Goal: Information Seeking & Learning: Learn about a topic

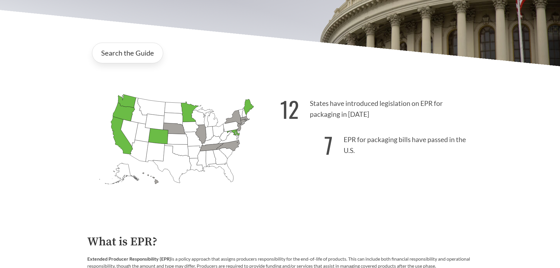
scroll to position [147, 0]
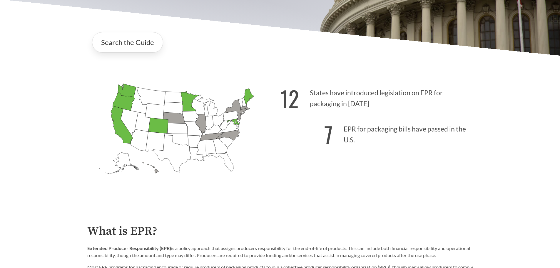
click at [126, 91] on icon "[US_STATE] Passed: 1" at bounding box center [127, 91] width 18 height 14
click at [123, 99] on icon "[US_STATE] Passed: 1" at bounding box center [124, 101] width 22 height 18
click at [124, 99] on icon "[US_STATE] Passed: 1" at bounding box center [124, 101] width 22 height 18
click at [118, 99] on icon "[US_STATE] Passed: 1" at bounding box center [122, 125] width 22 height 38
click at [127, 98] on icon "[US_STATE] Passed: 1" at bounding box center [124, 101] width 22 height 18
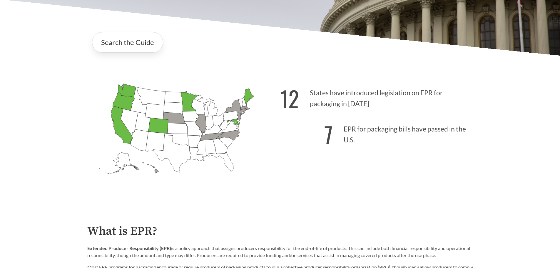
click at [123, 99] on icon "[US_STATE] Passed: 1" at bounding box center [124, 101] width 22 height 18
click at [126, 90] on icon "[US_STATE] Passed: 1" at bounding box center [127, 91] width 18 height 14
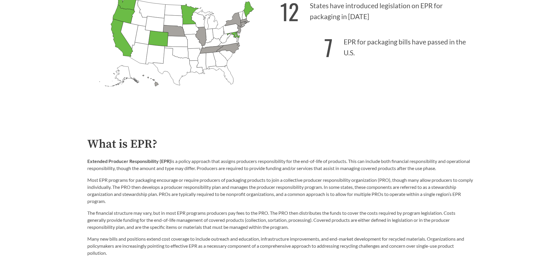
scroll to position [206, 0]
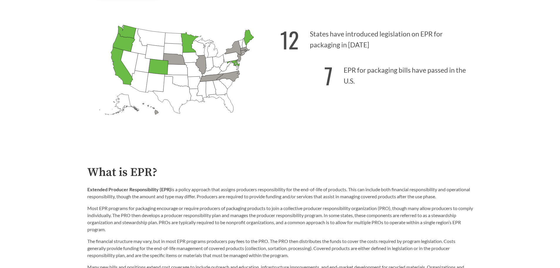
click at [246, 38] on icon "[US_STATE] Passed: 1" at bounding box center [248, 38] width 10 height 16
click at [238, 46] on icon "[US_STATE] Introduced: 3" at bounding box center [234, 49] width 20 height 16
click at [202, 63] on icon "[US_STATE] Introduced: 2" at bounding box center [200, 64] width 11 height 19
drag, startPoint x: 214, startPoint y: 78, endPoint x: 236, endPoint y: 77, distance: 22.4
click at [214, 78] on icon "[US_STATE] Introduced: 2" at bounding box center [210, 77] width 23 height 8
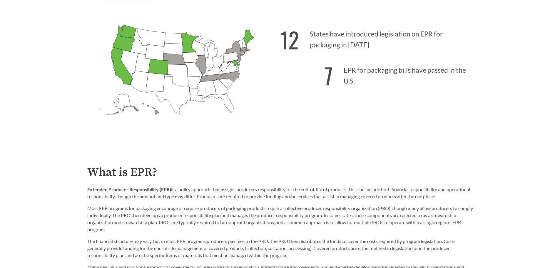
click at [238, 77] on icon "[US_STATE] Introduced: [US_STATE] Introduced: [US_STATE] Introduced: [US_STATE]…" at bounding box center [183, 80] width 193 height 120
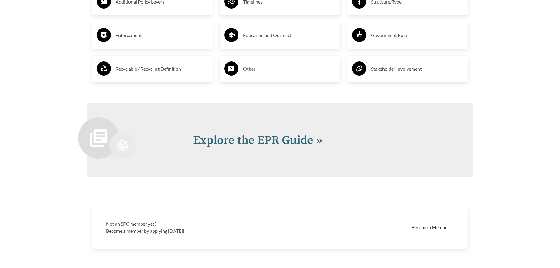
scroll to position [1293, 0]
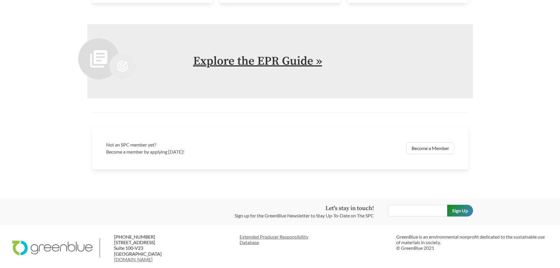
click at [246, 61] on link "Explore the EPR Guide »" at bounding box center [257, 61] width 129 height 15
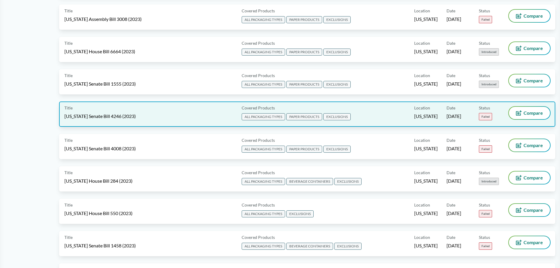
scroll to position [1447, 0]
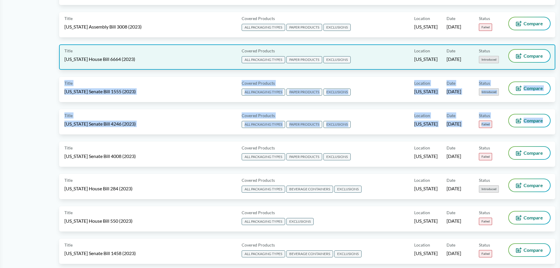
drag, startPoint x: 549, startPoint y: 126, endPoint x: 548, endPoint y: 49, distance: 76.7
click at [246, 49] on div "Data current as of [DATE] Sort By Most Recent Sort By Status Export Title [US_S…" at bounding box center [307, 170] width 496 height 3106
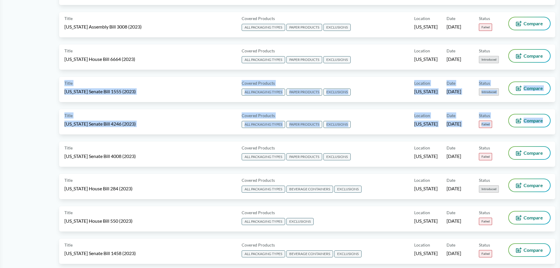
click at [246, 99] on div "Title [US_STATE] Senate Bill 4246 (2023) Covered Products ALL PACKAGING TYPES P…" at bounding box center [307, 125] width 496 height 32
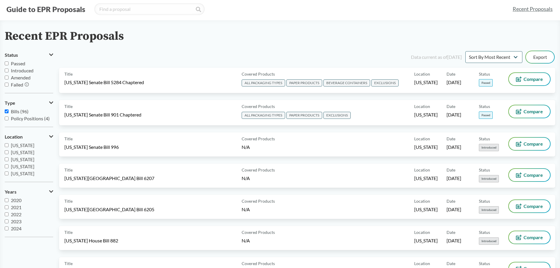
scroll to position [0, 0]
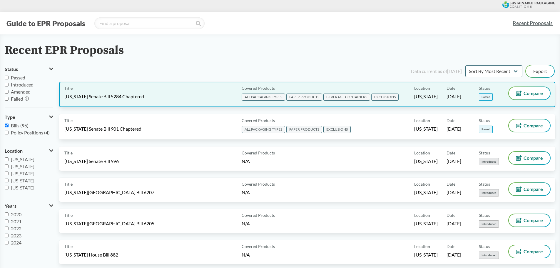
click at [246, 88] on span "Location" at bounding box center [422, 88] width 16 height 6
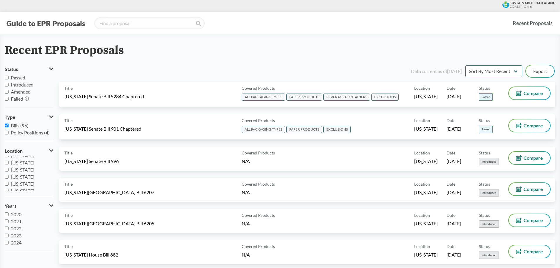
scroll to position [90, 0]
click at [7, 99] on input "[US_STATE]" at bounding box center [7, 181] width 4 height 4
checkbox input "true"
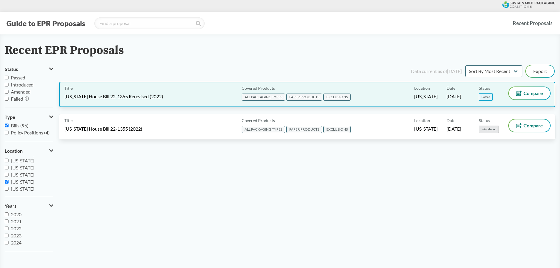
click at [246, 95] on span "Passed" at bounding box center [486, 96] width 14 height 7
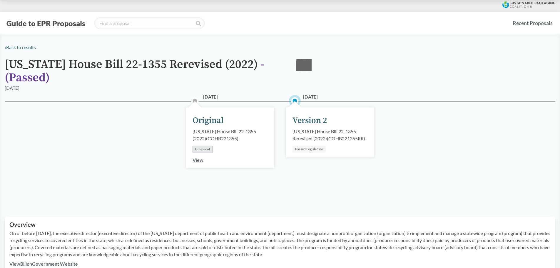
click at [246, 99] on div "Passed Legislature" at bounding box center [308, 148] width 33 height 7
click at [246, 99] on div "Version 2" at bounding box center [309, 120] width 35 height 12
click at [246, 99] on div "Passed Legislature" at bounding box center [308, 148] width 33 height 7
click at [246, 99] on div "Version 2" at bounding box center [309, 120] width 35 height 12
click at [246, 99] on div "[US_STATE] House Bill 22-1355 Rerevised (2022) ( COHB221355RR )" at bounding box center [329, 135] width 75 height 14
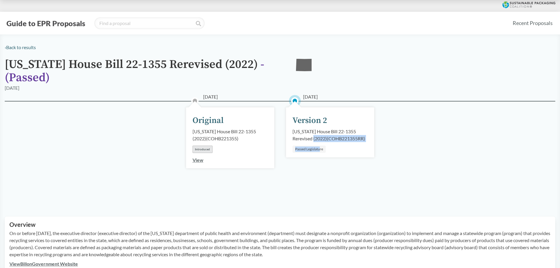
drag, startPoint x: 319, startPoint y: 144, endPoint x: 319, endPoint y: 149, distance: 5.0
click at [246, 99] on div "[DATE] Version 2 [US_STATE] House Bill 22-1355 Rerevised (2022) ( COHB221355RR …" at bounding box center [330, 132] width 88 height 50
click at [246, 99] on circle at bounding box center [295, 101] width 6 height 6
click at [246, 99] on div "[US_STATE] House Bill 22-1355 Rerevised (2022) ( COHB221355RR )" at bounding box center [329, 135] width 75 height 14
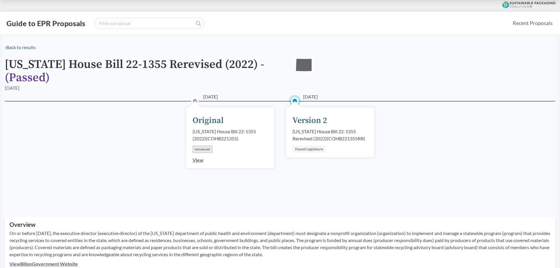
click at [246, 99] on div "[DATE] Version 2 [US_STATE] House Bill 22-1355 Rerevised (2022) ( COHB221355RR …" at bounding box center [330, 132] width 88 height 50
click at [201, 99] on link "View" at bounding box center [197, 160] width 11 height 6
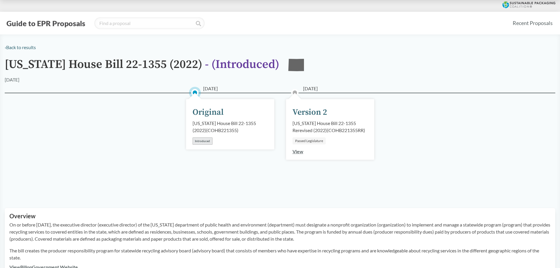
click at [246, 99] on link "View" at bounding box center [297, 151] width 11 height 6
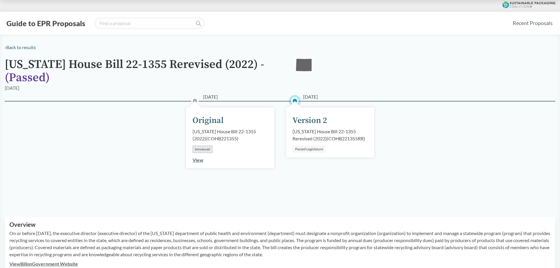
drag, startPoint x: 198, startPoint y: 154, endPoint x: 205, endPoint y: 161, distance: 9.8
click at [198, 99] on div "[DATE] Original [US_STATE] House Bill 22-1355 (2022) ( COHB221355 ) Introduced …" at bounding box center [230, 137] width 88 height 61
click at [205, 99] on div "[DATE] Original [US_STATE] House Bill 22-1355 (2022) ( COHB221355 ) Introduced …" at bounding box center [230, 137] width 88 height 61
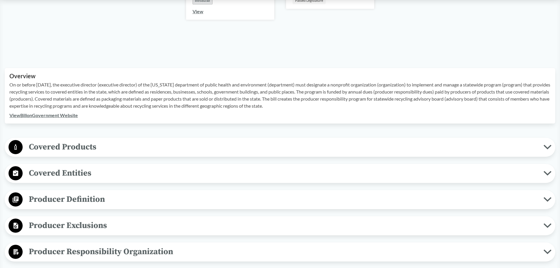
scroll to position [147, 0]
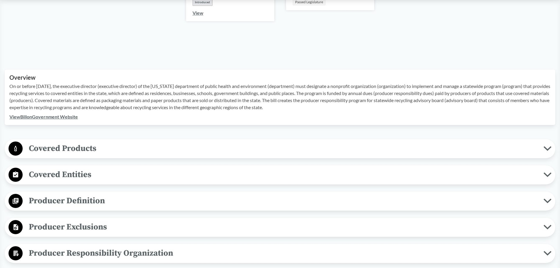
click at [80, 99] on span "Covered Products" at bounding box center [283, 148] width 521 height 13
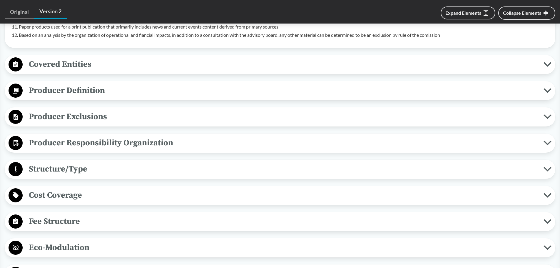
scroll to position [441, 0]
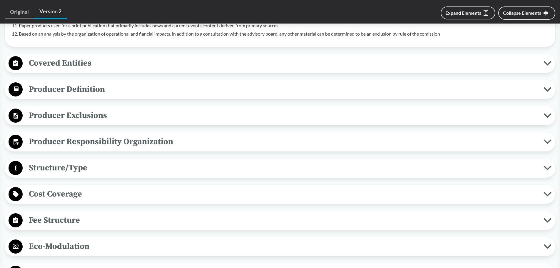
click at [87, 99] on span "Producer Exclusions" at bounding box center [283, 115] width 521 height 13
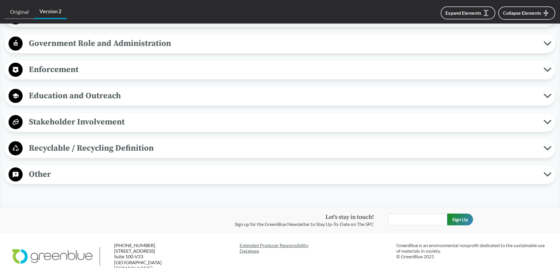
scroll to position [852, 0]
click at [85, 99] on span "Recyclable / Recycling Definition" at bounding box center [283, 147] width 521 height 13
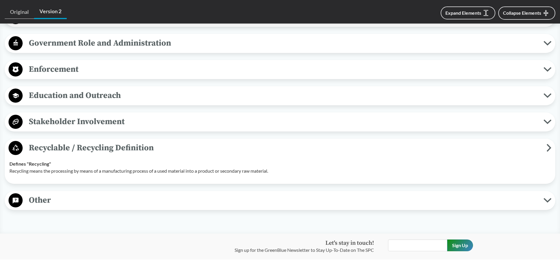
click at [67, 99] on span "Stakeholder Involvement" at bounding box center [283, 121] width 521 height 13
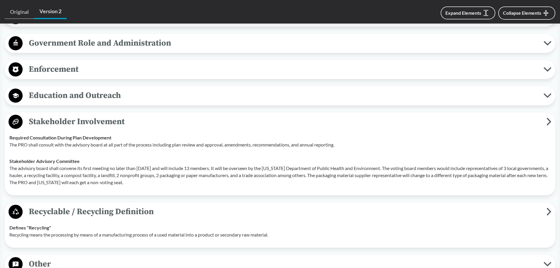
click at [80, 96] on span "Education and Outreach" at bounding box center [283, 95] width 521 height 13
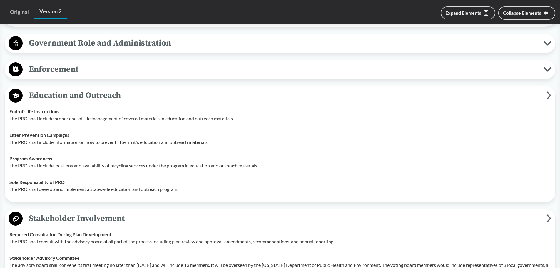
click at [71, 69] on span "Enforcement" at bounding box center [283, 69] width 521 height 13
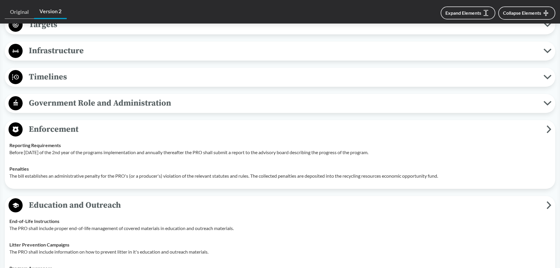
scroll to position [705, 0]
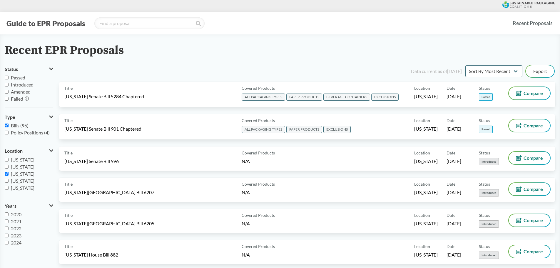
scroll to position [88, 0]
click at [6, 99] on input "[US_STATE]" at bounding box center [7, 184] width 4 height 4
checkbox input "false"
click at [7, 99] on input "[US_STATE]" at bounding box center [7, 180] width 4 height 4
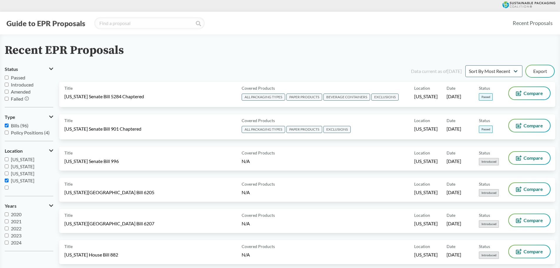
checkbox input "true"
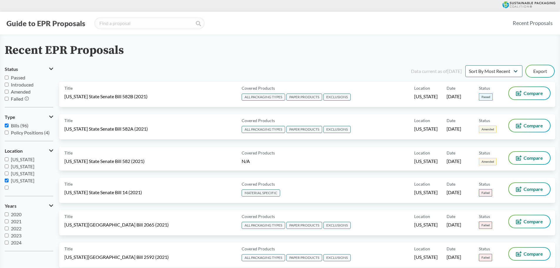
click at [8, 77] on input "Passed" at bounding box center [7, 77] width 4 height 4
checkbox input "true"
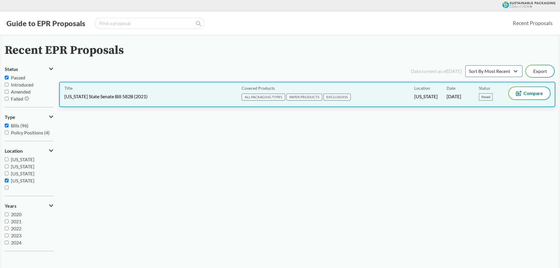
click at [113, 94] on span "[US_STATE] State Senate Bill 582B (2021)" at bounding box center [105, 96] width 83 height 6
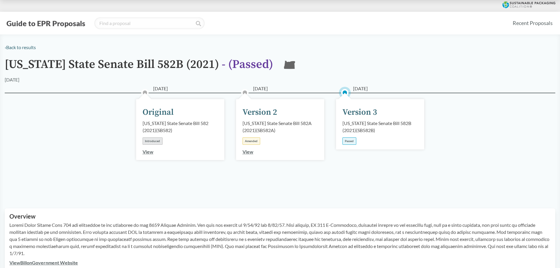
click at [246, 99] on div "Passed" at bounding box center [349, 140] width 14 height 7
click at [246, 99] on link "View" at bounding box center [247, 152] width 11 height 6
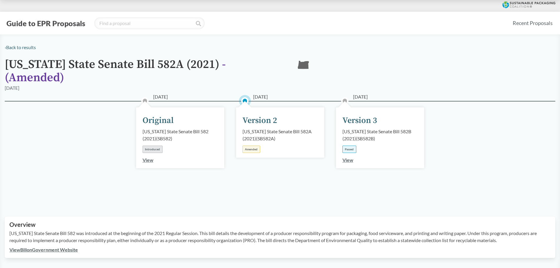
click at [246, 99] on link "View" at bounding box center [347, 160] width 11 height 6
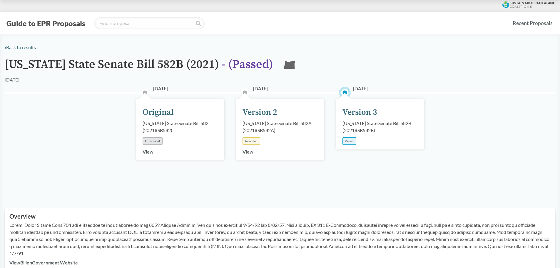
click at [246, 99] on div "Version 3" at bounding box center [359, 112] width 35 height 12
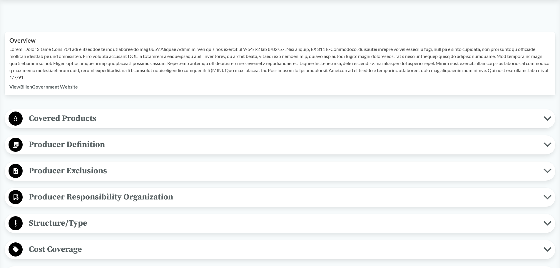
scroll to position [176, 0]
click at [89, 99] on span "Covered Products" at bounding box center [283, 117] width 521 height 13
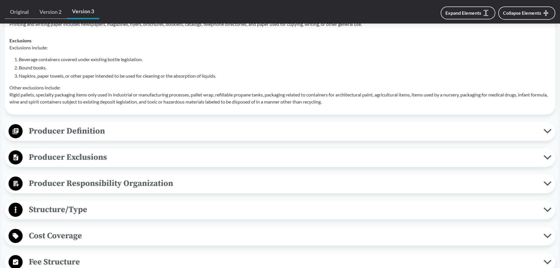
scroll to position [353, 0]
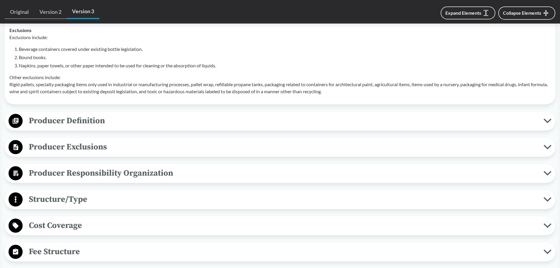
click at [63, 99] on span "Producer Definition" at bounding box center [283, 120] width 521 height 13
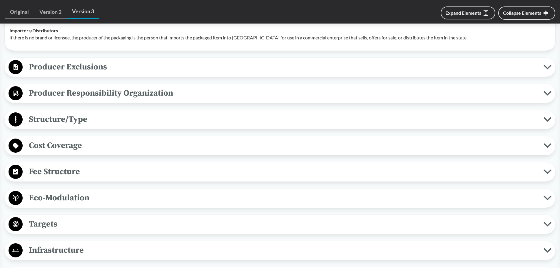
scroll to position [529, 0]
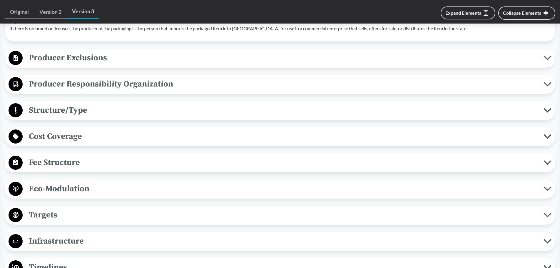
click at [70, 99] on span "Structure/Type" at bounding box center [283, 109] width 521 height 13
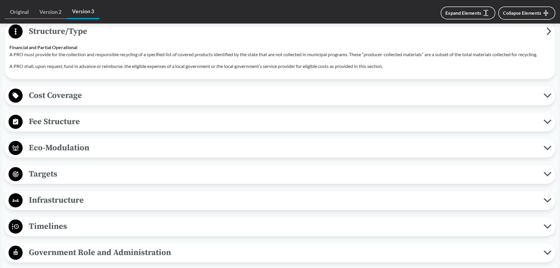
scroll to position [617, 0]
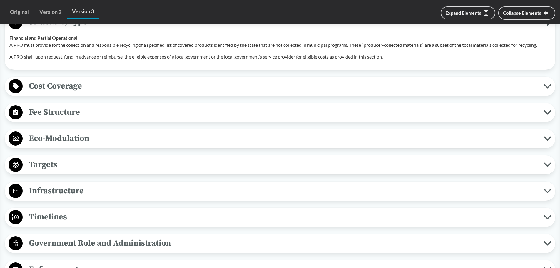
click at [69, 99] on span "Fee Structure" at bounding box center [283, 111] width 521 height 13
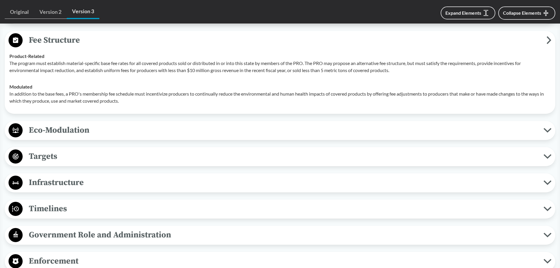
scroll to position [705, 0]
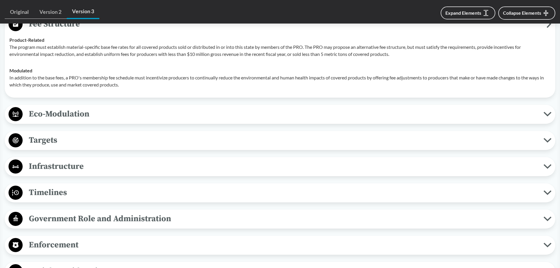
click at [77, 99] on span "Eco-Modulation" at bounding box center [283, 113] width 521 height 13
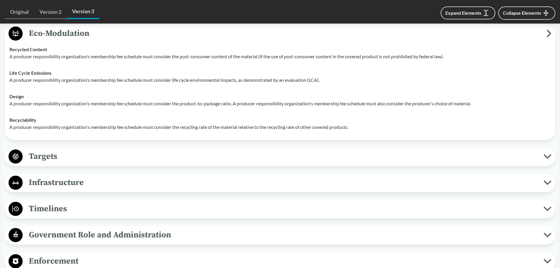
scroll to position [793, 0]
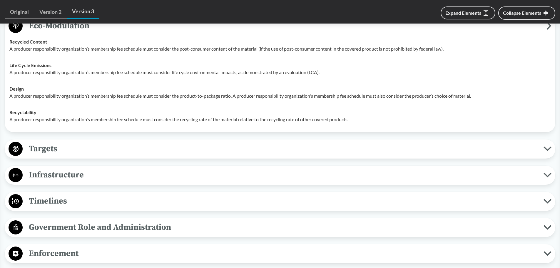
click at [39, 99] on span "Targets" at bounding box center [283, 148] width 521 height 13
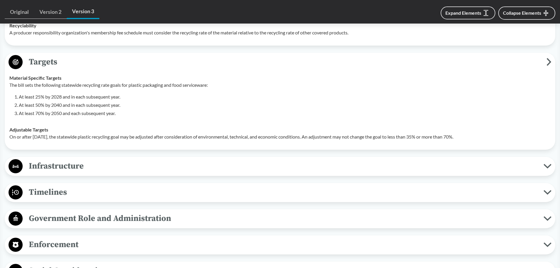
scroll to position [881, 0]
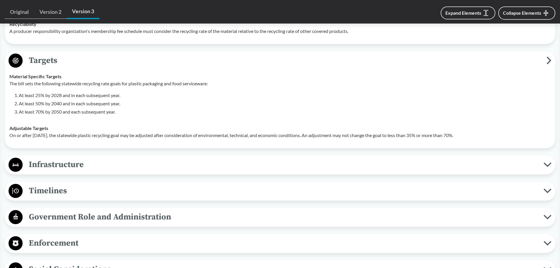
click at [73, 99] on span "Infrastructure" at bounding box center [283, 164] width 521 height 13
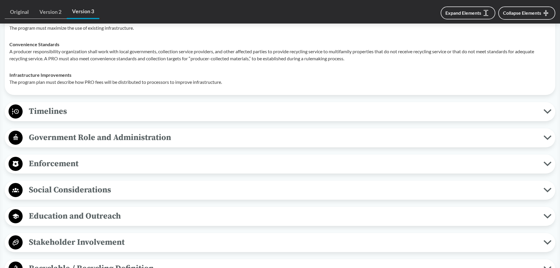
scroll to position [1058, 0]
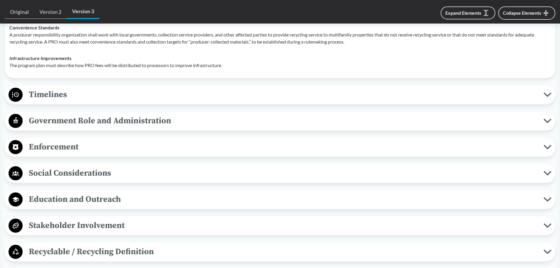
click at [62, 93] on span "Timelines" at bounding box center [283, 94] width 521 height 13
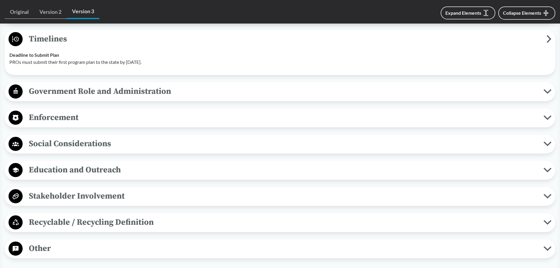
scroll to position [1116, 0]
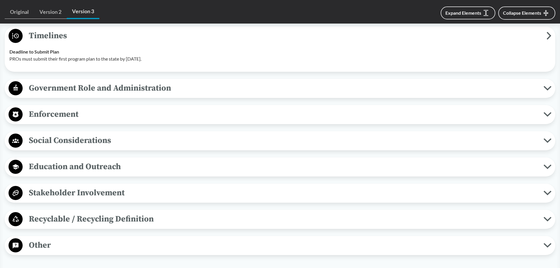
click at [106, 88] on span "Government Role and Administration" at bounding box center [283, 87] width 521 height 13
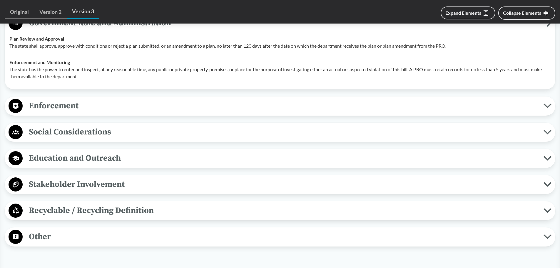
scroll to position [1204, 0]
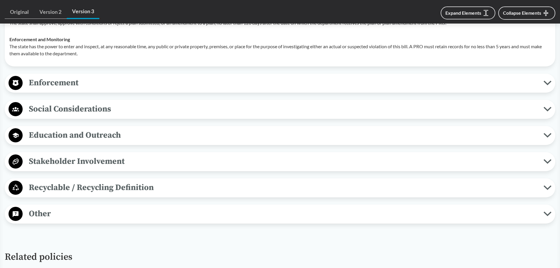
click at [44, 79] on span "Enforcement" at bounding box center [283, 82] width 521 height 13
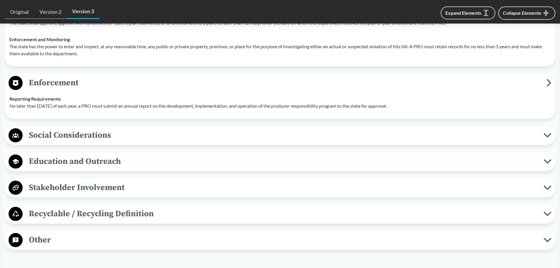
click at [60, 99] on span "Social Considerations" at bounding box center [283, 134] width 521 height 13
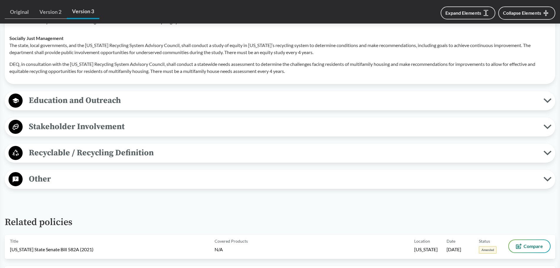
scroll to position [1351, 0]
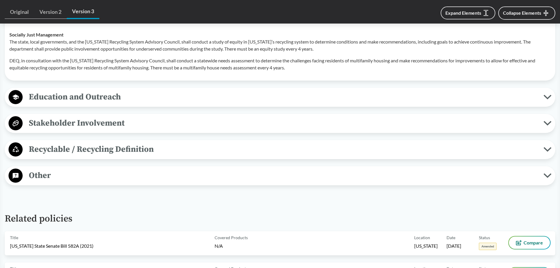
click at [108, 97] on span "Education and Outreach" at bounding box center [283, 96] width 521 height 13
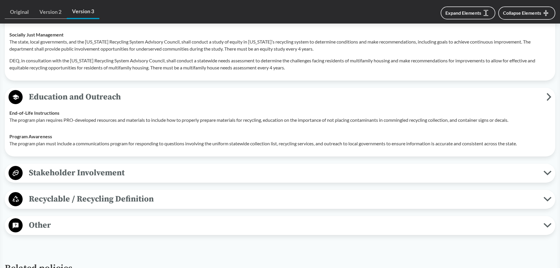
click at [117, 99] on span "Stakeholder Involvement" at bounding box center [283, 172] width 521 height 13
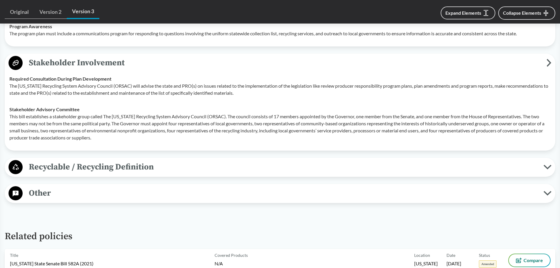
scroll to position [1498, 0]
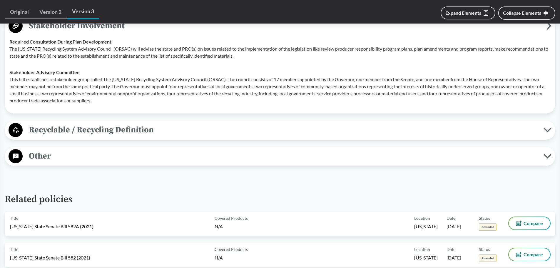
click at [135, 99] on span "Recyclable / Recycling Definition" at bounding box center [283, 129] width 521 height 13
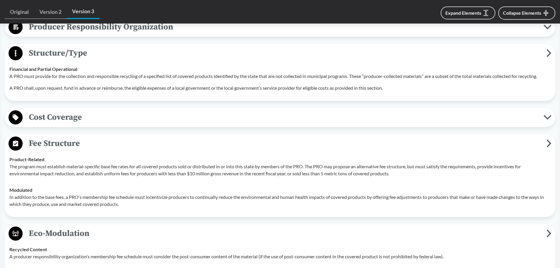
scroll to position [584, 0]
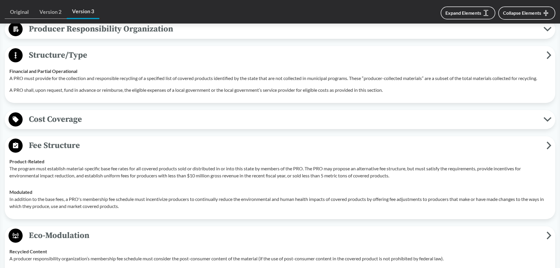
click at [76, 99] on span "Cost Coverage" at bounding box center [283, 119] width 521 height 13
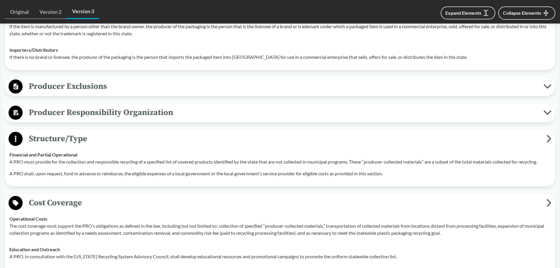
scroll to position [496, 0]
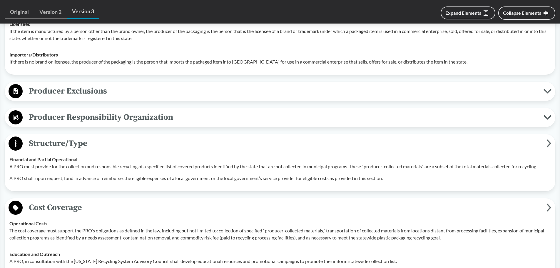
click at [152, 99] on span "Producer Responsibility Organization" at bounding box center [283, 116] width 521 height 13
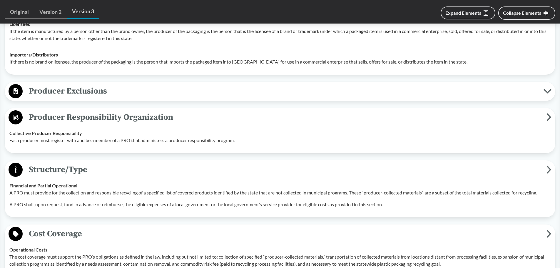
click at [82, 91] on span "Producer Exclusions" at bounding box center [283, 90] width 521 height 13
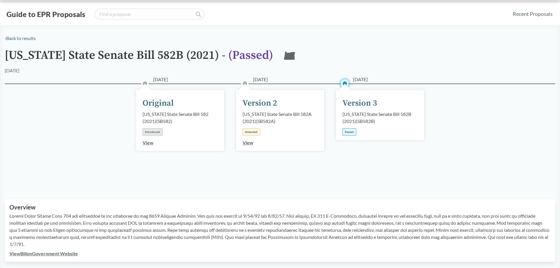
scroll to position [0, 0]
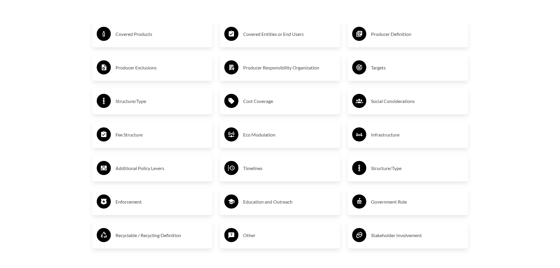
scroll to position [1058, 0]
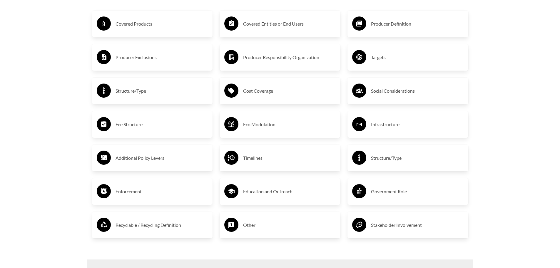
click at [246, 91] on h3 "Cost Coverage" at bounding box center [289, 90] width 93 height 9
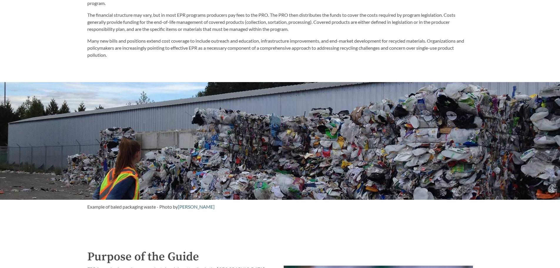
scroll to position [353, 0]
